Goal: Find specific page/section: Find specific page/section

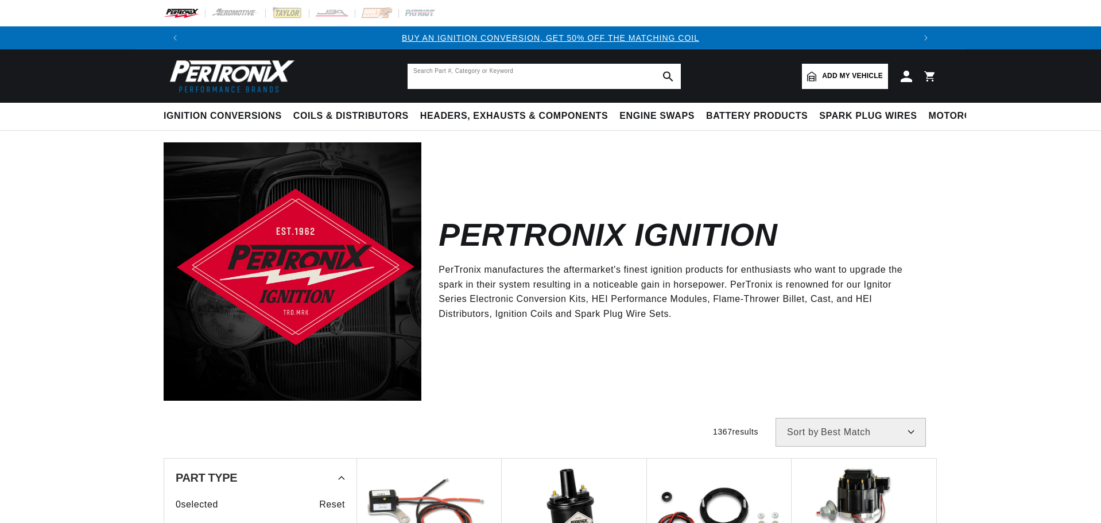
drag, startPoint x: 458, startPoint y: 76, endPoint x: 344, endPoint y: 47, distance: 117.4
click at [458, 76] on input "text" at bounding box center [544, 76] width 273 height 25
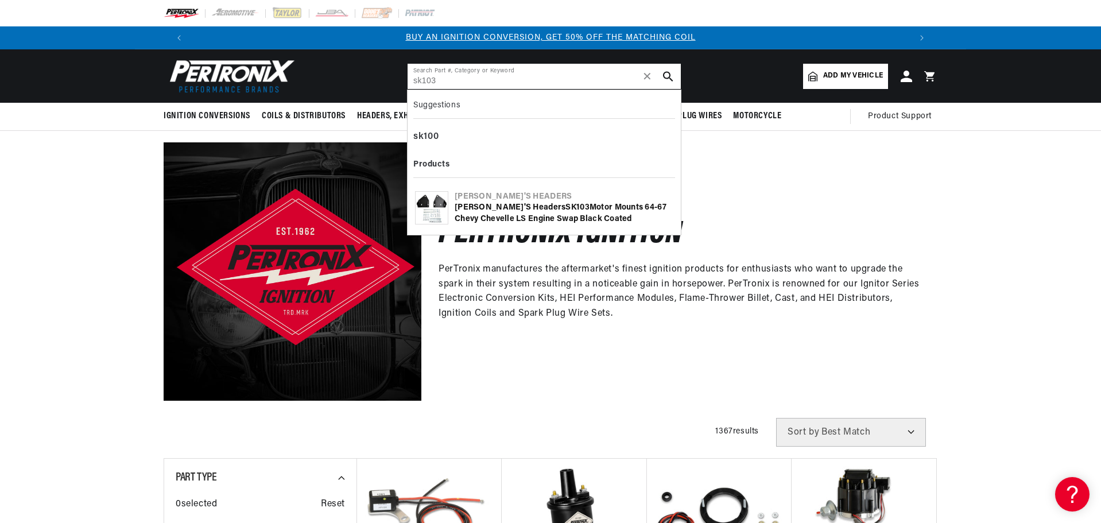
type input "sk103"
